Goal: Task Accomplishment & Management: Manage account settings

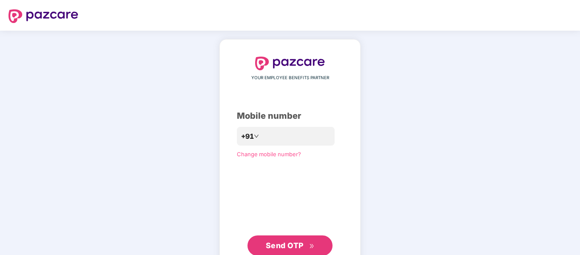
click at [19, 53] on div "YOUR EMPLOYEE BENEFITS PARTNER Mobile number +91 Change mobile number? Send OTP" at bounding box center [290, 156] width 580 height 251
click at [116, 111] on div "YOUR EMPLOYEE BENEFITS PARTNER Mobile number +91 Change mobile number? Send OTP" at bounding box center [290, 156] width 580 height 251
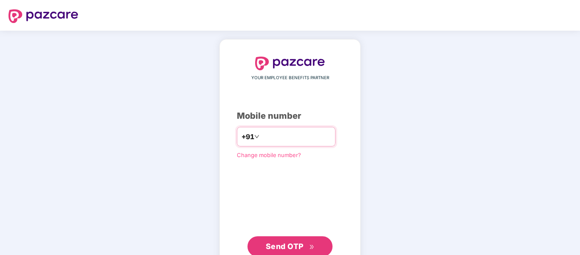
click at [281, 132] on input "number" at bounding box center [296, 137] width 70 height 14
type input "**********"
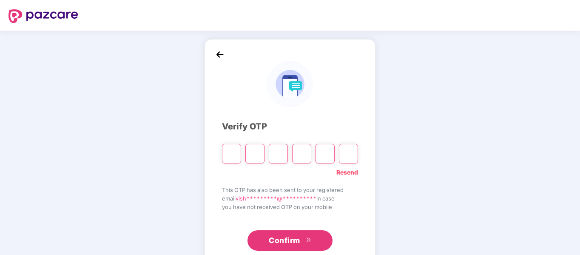
type input "*"
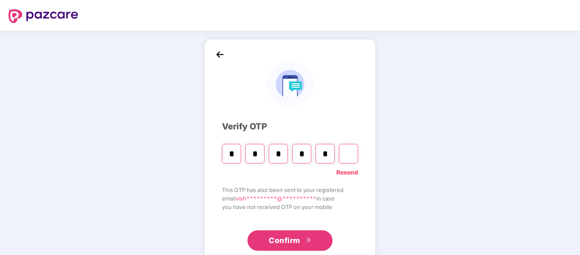
type input "*"
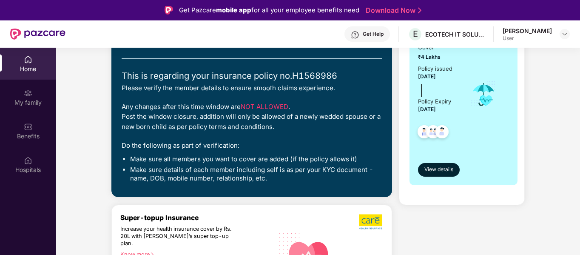
scroll to position [127, 0]
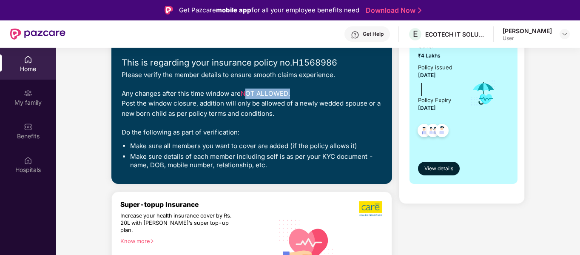
drag, startPoint x: 246, startPoint y: 93, endPoint x: 314, endPoint y: 93, distance: 68.4
click at [314, 93] on div "Any changes after this time window are NOT ALLOWED . Post the window closure, a…" at bounding box center [252, 103] width 260 height 30
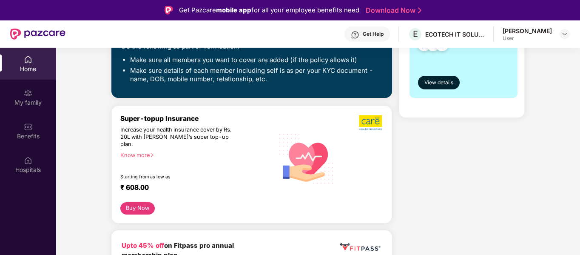
scroll to position [255, 0]
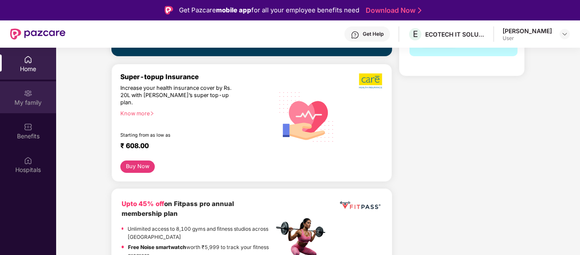
click at [28, 98] on div "My family" at bounding box center [28, 102] width 56 height 8
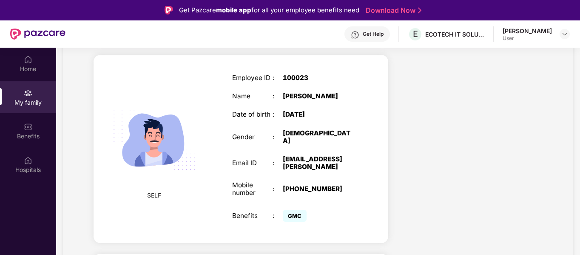
scroll to position [340, 0]
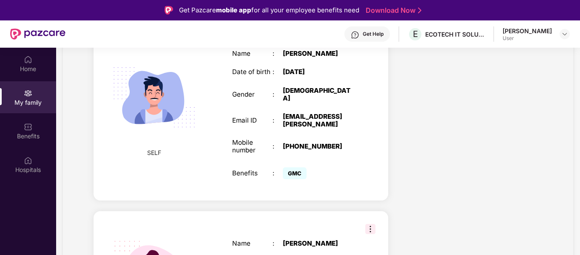
drag, startPoint x: 286, startPoint y: 89, endPoint x: 337, endPoint y: 82, distance: 52.2
click at [337, 82] on div "Employee ID : 100023 Name : [PERSON_NAME] Date of birth : [DEMOGRAPHIC_DATA] Ge…" at bounding box center [292, 106] width 139 height 171
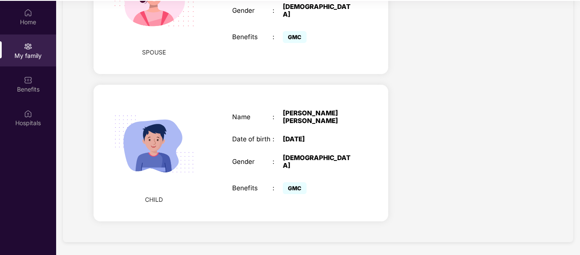
scroll to position [48, 0]
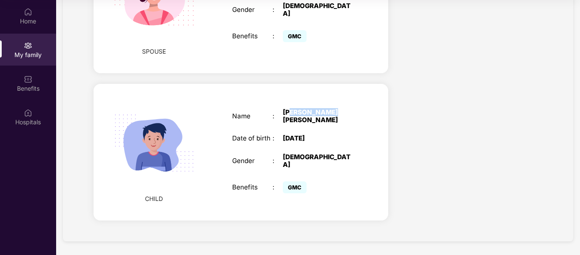
drag, startPoint x: 312, startPoint y: 119, endPoint x: 336, endPoint y: 119, distance: 23.8
click at [333, 119] on div "[PERSON_NAME] [PERSON_NAME]" at bounding box center [318, 115] width 71 height 15
click at [293, 142] on div "[DATE]" at bounding box center [318, 138] width 71 height 8
drag, startPoint x: 284, startPoint y: 142, endPoint x: 328, endPoint y: 142, distance: 44.2
click at [328, 142] on div "[DATE]" at bounding box center [318, 138] width 71 height 8
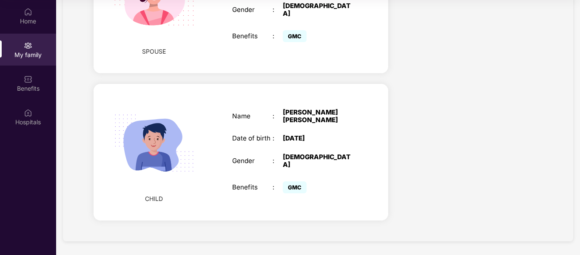
click at [331, 154] on div "Name : [PERSON_NAME] [PERSON_NAME] Date of birth : [DEMOGRAPHIC_DATA] Gender : …" at bounding box center [292, 152] width 139 height 108
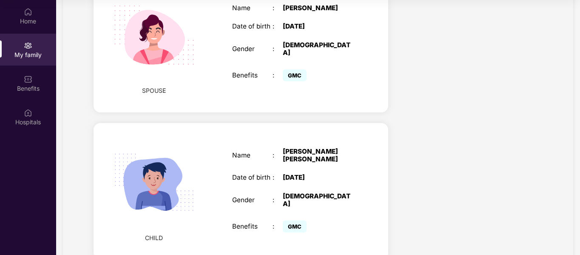
scroll to position [450, 0]
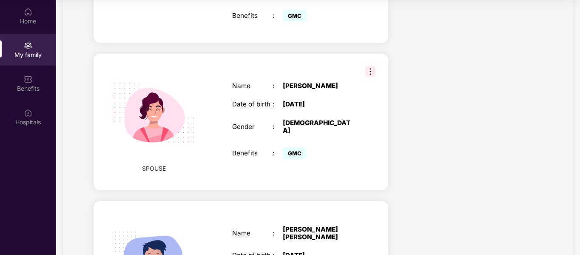
click at [371, 76] on img at bounding box center [370, 71] width 10 height 10
click at [337, 161] on div "GMC" at bounding box center [318, 153] width 71 height 16
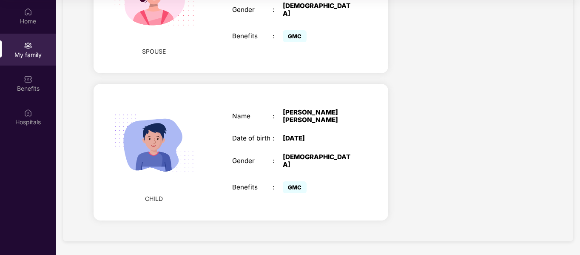
click at [367, 114] on div "CHILD Name : [PERSON_NAME] [PERSON_NAME] Date of birth : [DEMOGRAPHIC_DATA] Gen…" at bounding box center [240, 152] width 294 height 136
click at [302, 124] on div "[PERSON_NAME] [PERSON_NAME]" at bounding box center [318, 115] width 71 height 15
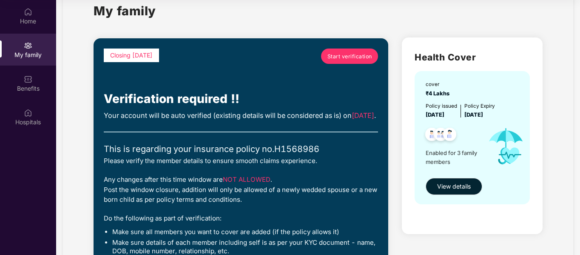
scroll to position [42, 0]
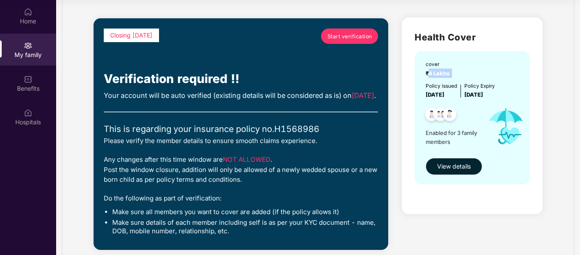
drag, startPoint x: 430, startPoint y: 72, endPoint x: 464, endPoint y: 70, distance: 34.1
click at [464, 70] on div "cover ₹4 Lakhs" at bounding box center [472, 68] width 95 height 17
drag, startPoint x: 428, startPoint y: 96, endPoint x: 503, endPoint y: 93, distance: 74.9
click at [503, 93] on div "Policy issued [DATE] Policy Expiry [DATE]" at bounding box center [472, 90] width 95 height 17
click at [512, 90] on div "Policy issued [DATE] Policy Expiry [DATE]" at bounding box center [472, 90] width 95 height 17
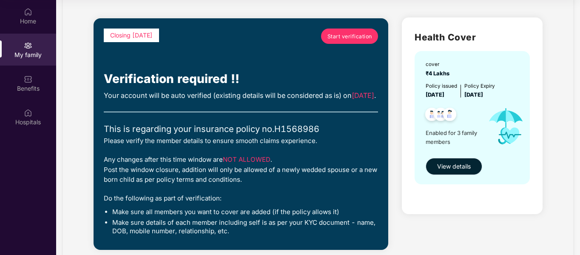
click at [450, 166] on span "View details" at bounding box center [454, 165] width 34 height 9
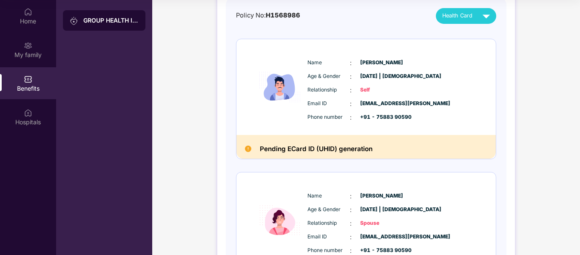
scroll to position [85, 0]
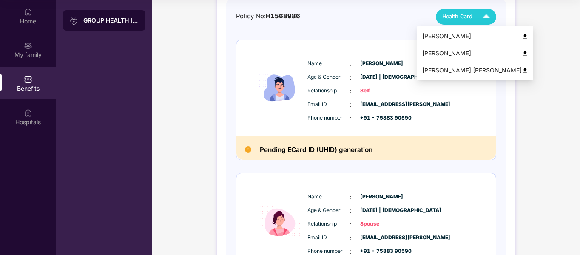
click at [487, 15] on img at bounding box center [485, 16] width 15 height 15
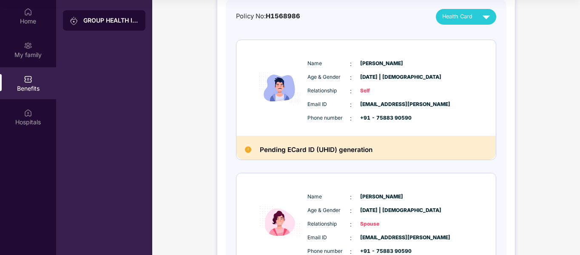
click at [535, 152] on div "GROUP HEALTH INSURANCE DETAILS INCLUSIONS EXCLUSIONS Policy No: H1568986 Health…" at bounding box center [365, 198] width 427 height 559
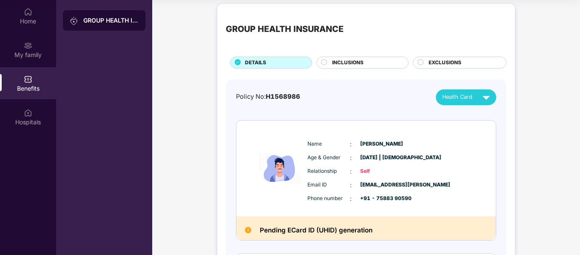
scroll to position [0, 0]
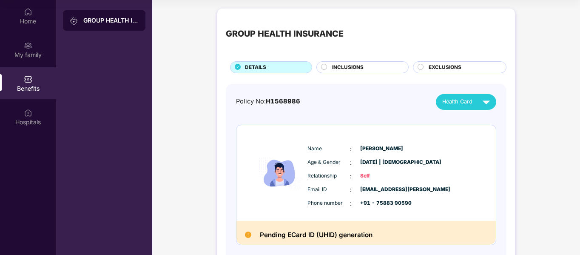
click at [345, 67] on span "INCLUSIONS" at bounding box center [347, 67] width 31 height 8
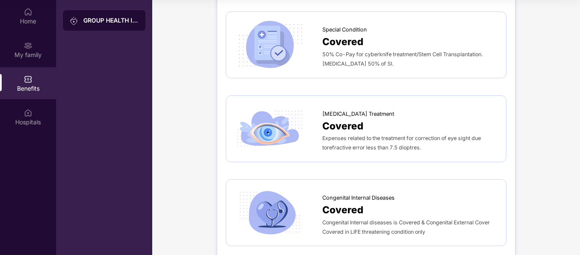
scroll to position [1505, 0]
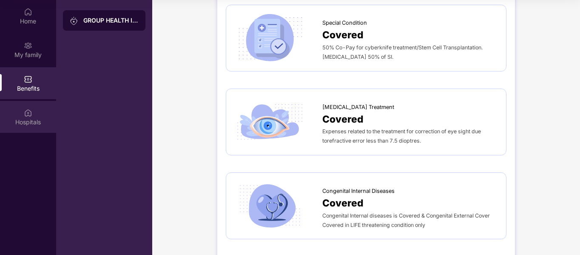
click at [27, 114] on img at bounding box center [28, 112] width 8 height 8
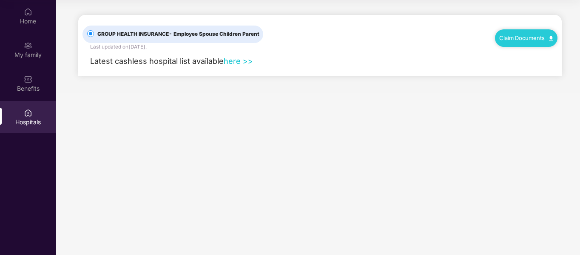
click at [238, 62] on link "here >>" at bounding box center [237, 60] width 29 height 9
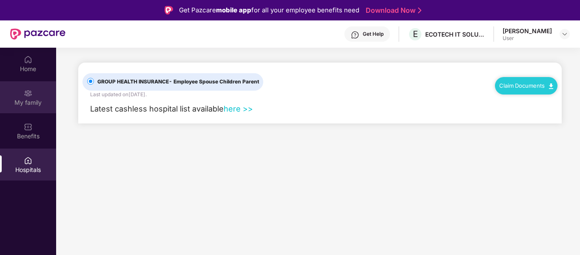
click at [26, 95] on img at bounding box center [28, 93] width 8 height 8
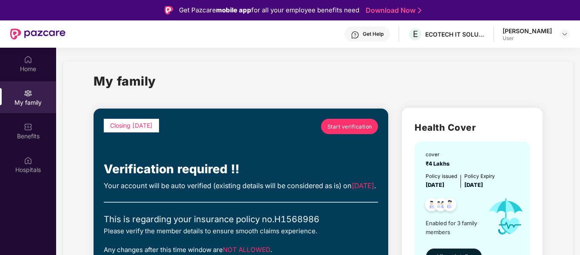
click at [339, 127] on span "Start verification" at bounding box center [349, 126] width 45 height 8
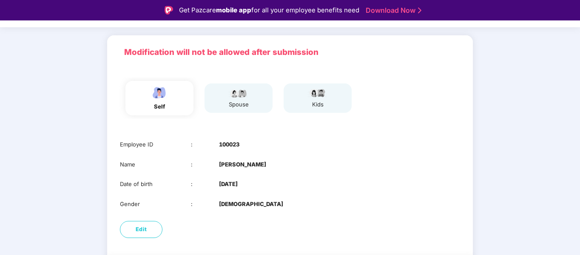
scroll to position [82, 0]
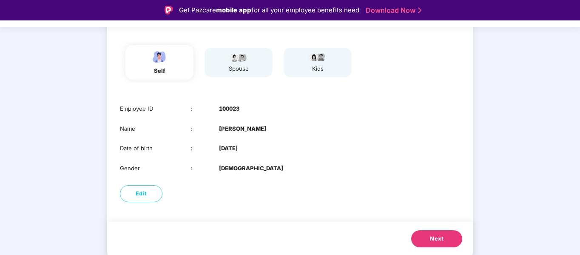
click at [431, 233] on button "Next" at bounding box center [436, 238] width 51 height 17
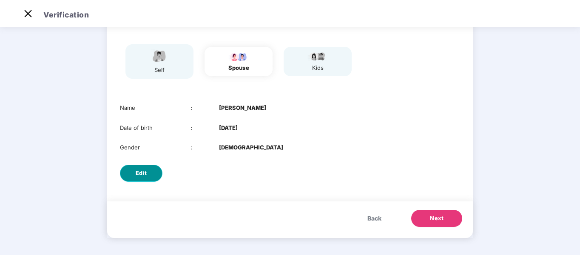
click at [138, 172] on span "Edit" at bounding box center [141, 173] width 11 height 8
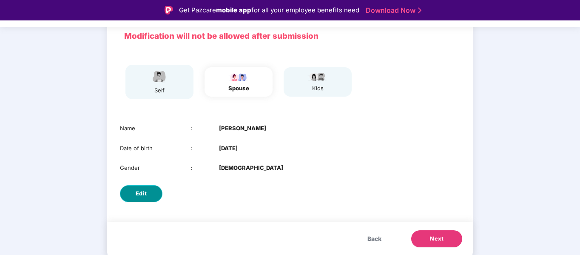
select select "******"
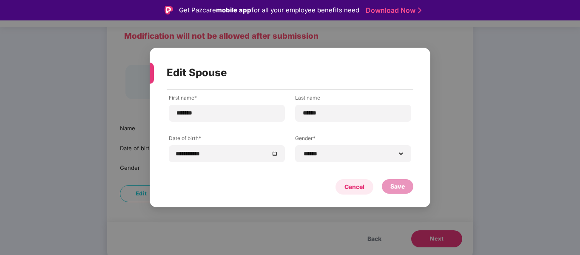
click at [353, 187] on div "Cancel" at bounding box center [354, 186] width 20 height 9
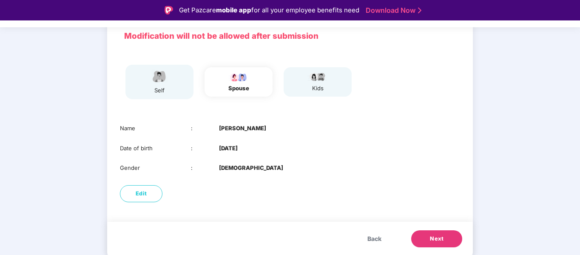
click at [445, 238] on button "Next" at bounding box center [436, 238] width 51 height 17
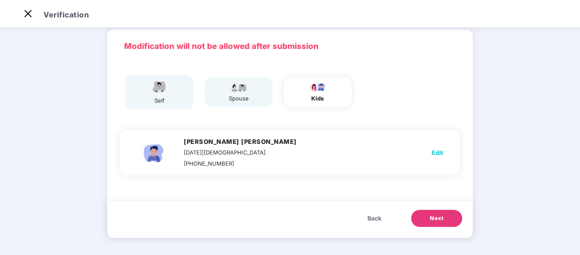
click at [437, 152] on span "Edit" at bounding box center [436, 152] width 11 height 9
select select "****"
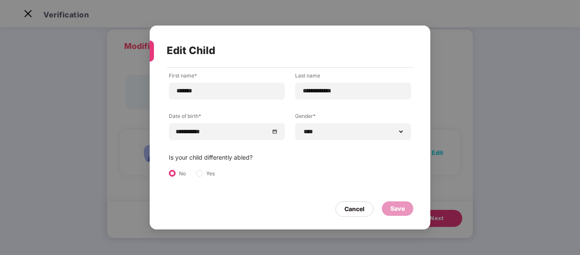
scroll to position [0, 0]
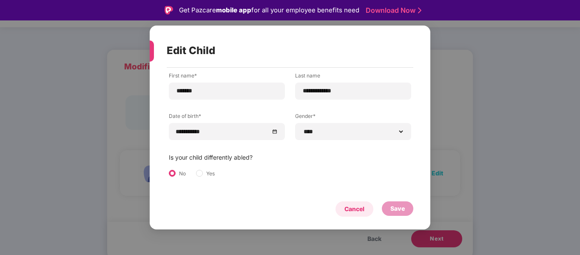
click at [354, 210] on div "Cancel" at bounding box center [354, 208] width 20 height 9
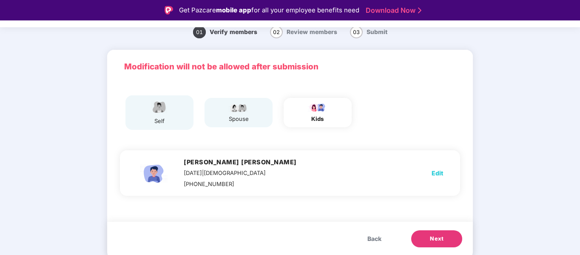
click at [371, 237] on span "Back" at bounding box center [374, 238] width 14 height 9
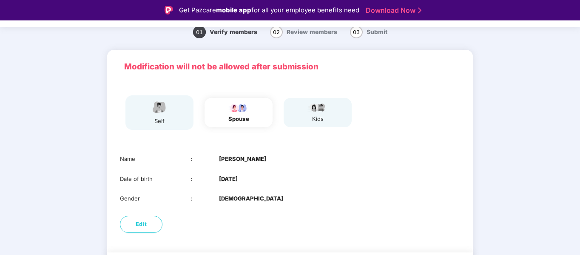
scroll to position [20, 0]
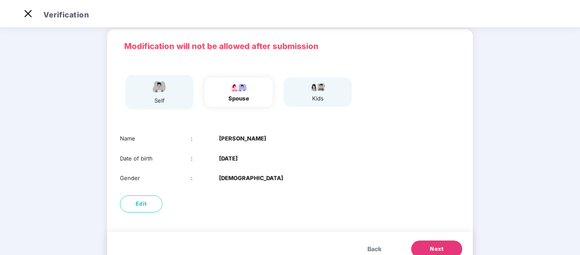
click at [370, 247] on span "Back" at bounding box center [374, 248] width 14 height 9
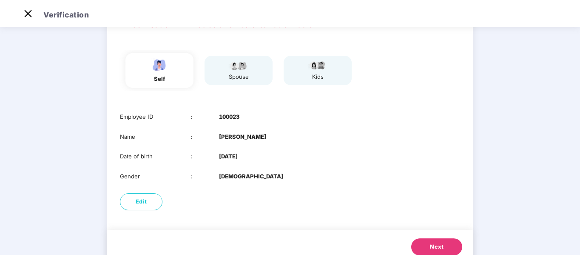
scroll to position [74, 0]
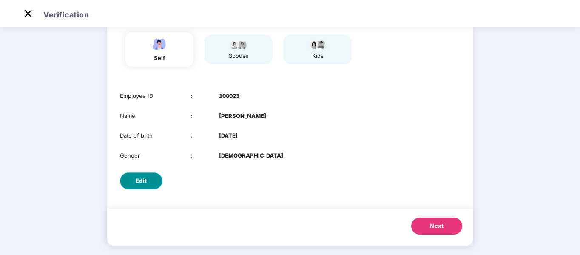
click at [142, 182] on span "Edit" at bounding box center [141, 180] width 11 height 8
select select "****"
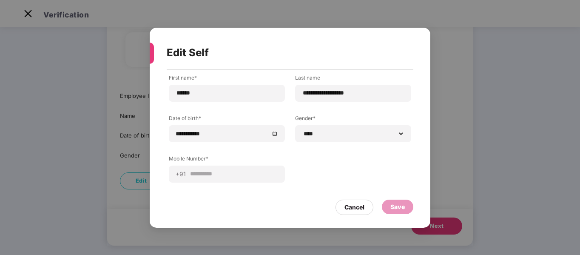
scroll to position [0, 0]
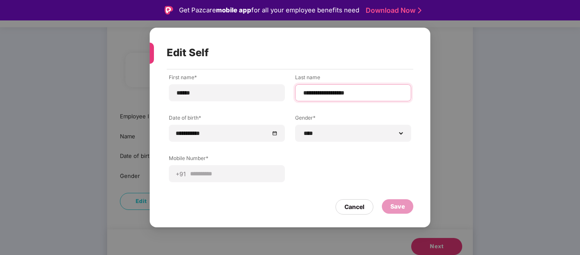
click at [332, 95] on input "**********" at bounding box center [353, 92] width 102 height 9
click at [346, 95] on input "**********" at bounding box center [353, 92] width 102 height 9
click at [355, 204] on div "Cancel" at bounding box center [354, 206] width 20 height 9
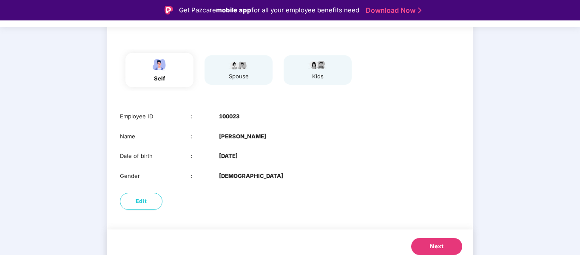
click at [436, 246] on span "Next" at bounding box center [437, 246] width 14 height 8
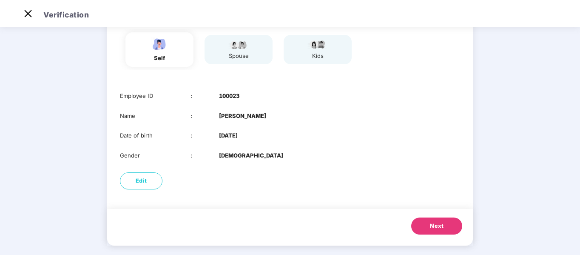
scroll to position [62, 0]
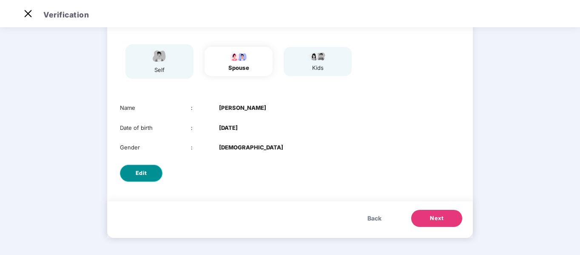
click at [136, 173] on span "Edit" at bounding box center [141, 173] width 11 height 8
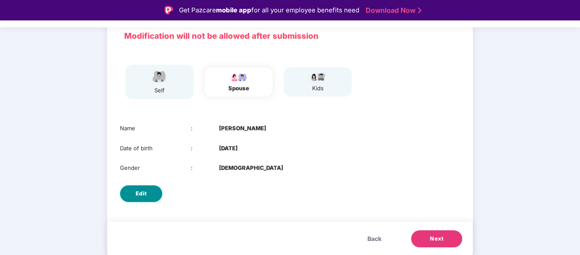
select select "******"
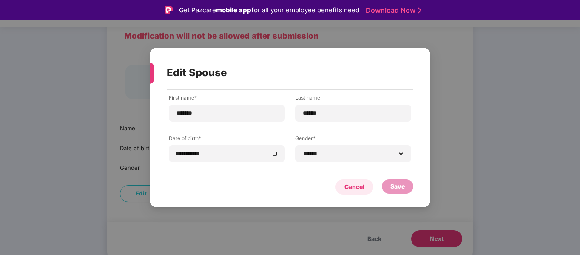
click at [350, 187] on div "Cancel" at bounding box center [354, 186] width 20 height 9
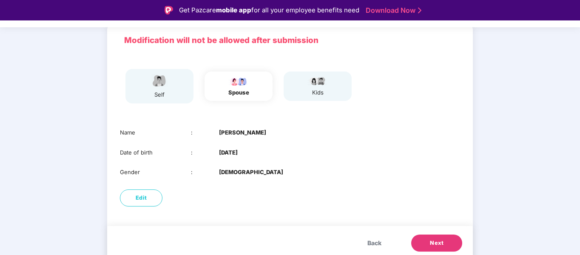
scroll to position [62, 0]
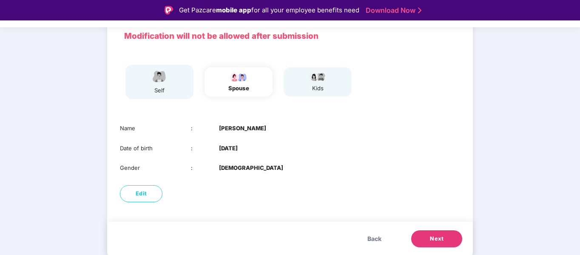
click at [367, 238] on span "Back" at bounding box center [374, 238] width 14 height 9
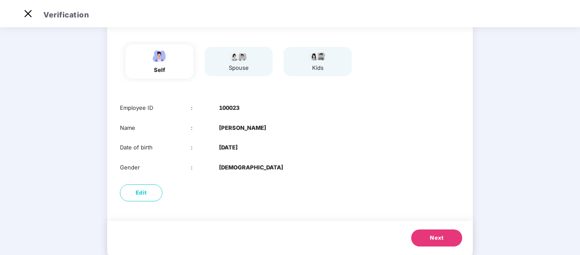
click at [367, 238] on div "Next" at bounding box center [289, 239] width 365 height 37
click at [26, 11] on img at bounding box center [28, 14] width 14 height 14
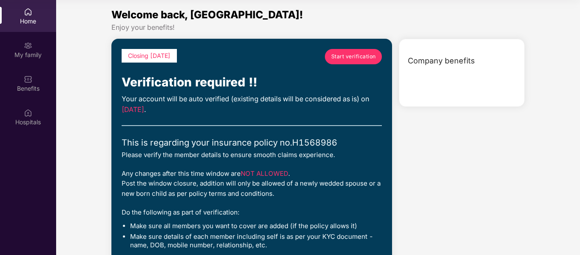
scroll to position [134, 0]
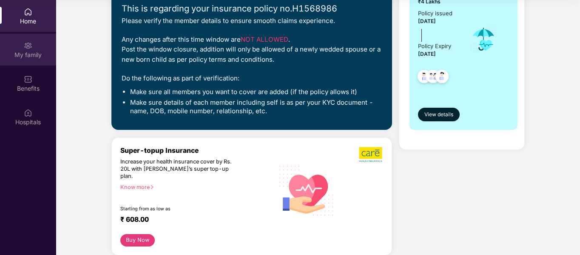
click at [22, 44] on div "My family" at bounding box center [28, 50] width 56 height 32
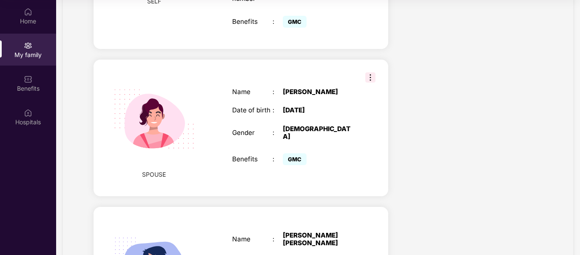
scroll to position [407, 0]
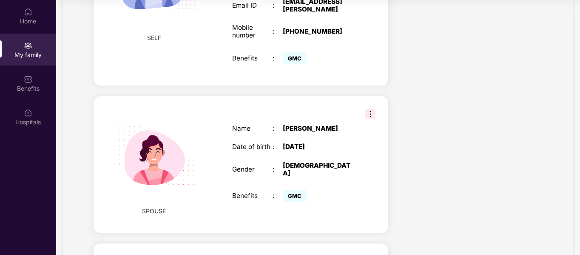
click at [371, 119] on img at bounding box center [370, 114] width 10 height 10
click at [439, 121] on div "Health Cover cover ₹4 Lakhs Policy issued [DATE] Policy Expiry [DATE] Enabled f…" at bounding box center [472, 18] width 154 height 744
click at [29, 12] on img at bounding box center [28, 12] width 8 height 8
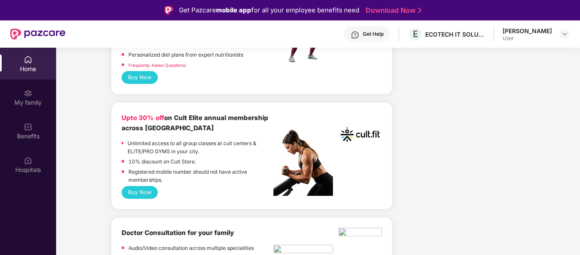
scroll to position [467, 0]
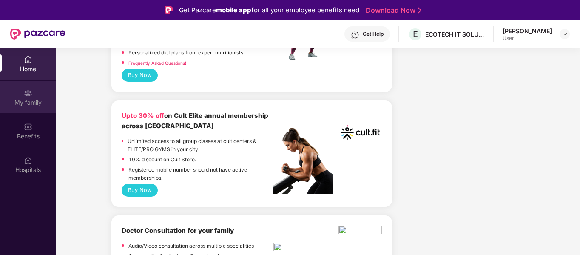
click at [37, 104] on div "My family" at bounding box center [28, 102] width 56 height 8
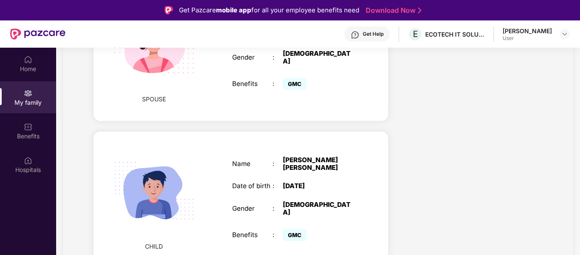
scroll to position [577, 0]
click at [34, 131] on div "Benefits" at bounding box center [28, 131] width 56 height 32
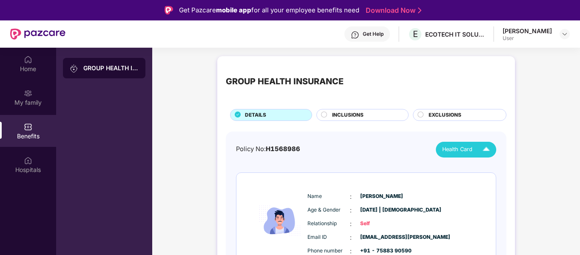
click at [474, 148] on div "Health Card" at bounding box center [467, 149] width 51 height 15
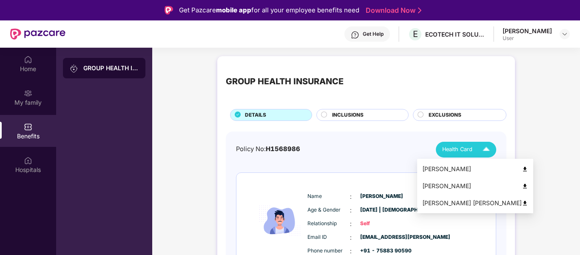
click at [521, 185] on img at bounding box center [524, 186] width 6 height 6
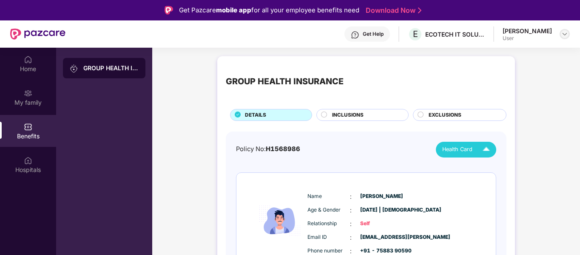
click at [563, 34] on img at bounding box center [564, 34] width 7 height 7
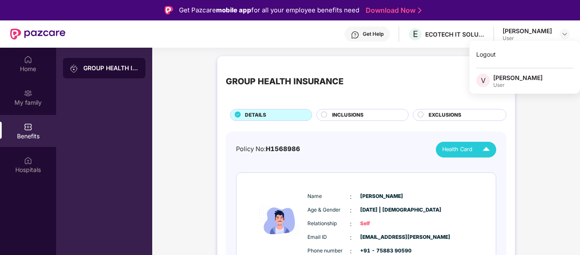
click at [503, 81] on div "[PERSON_NAME]" at bounding box center [517, 78] width 49 height 8
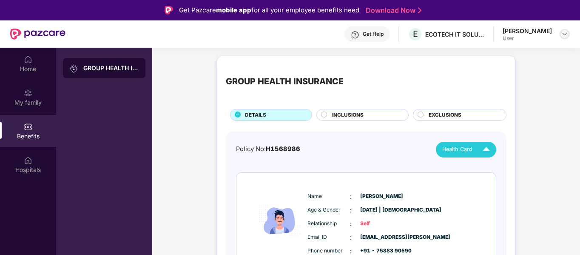
click at [563, 35] on img at bounding box center [564, 34] width 7 height 7
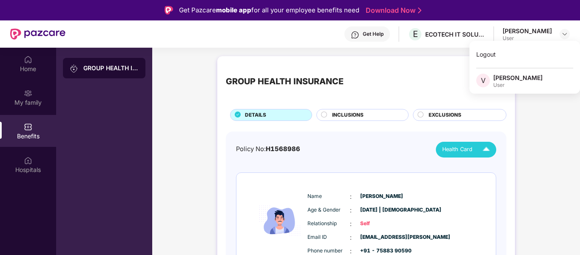
click at [498, 88] on div "User" at bounding box center [517, 85] width 49 height 7
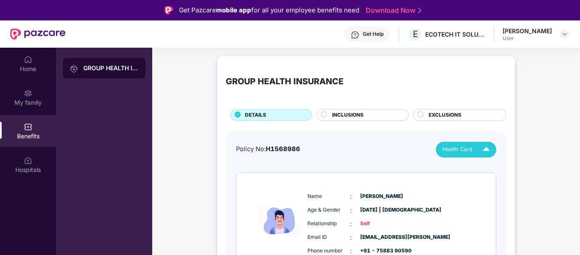
click at [555, 30] on div "[PERSON_NAME] User" at bounding box center [535, 34] width 67 height 15
click at [563, 34] on img at bounding box center [564, 34] width 7 height 7
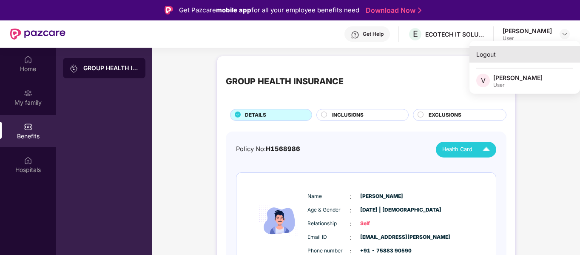
click at [493, 51] on div "Logout" at bounding box center [524, 54] width 110 height 17
